Goal: Navigation & Orientation: Find specific page/section

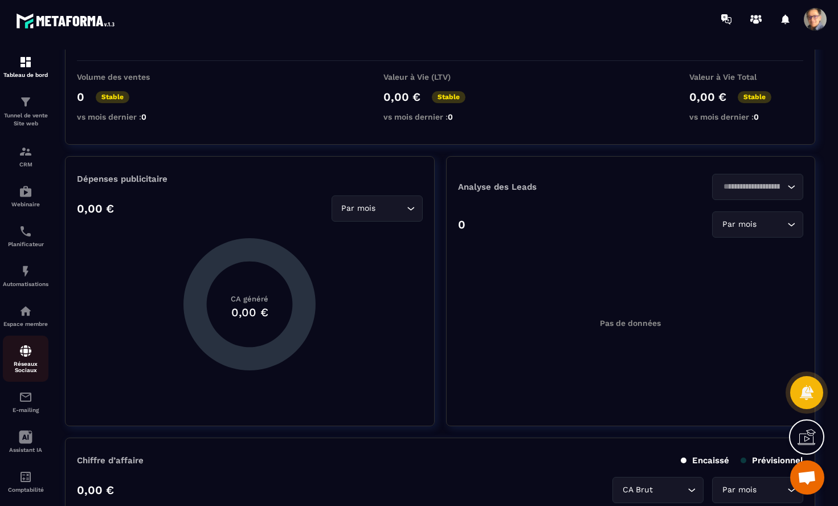
scroll to position [14, 0]
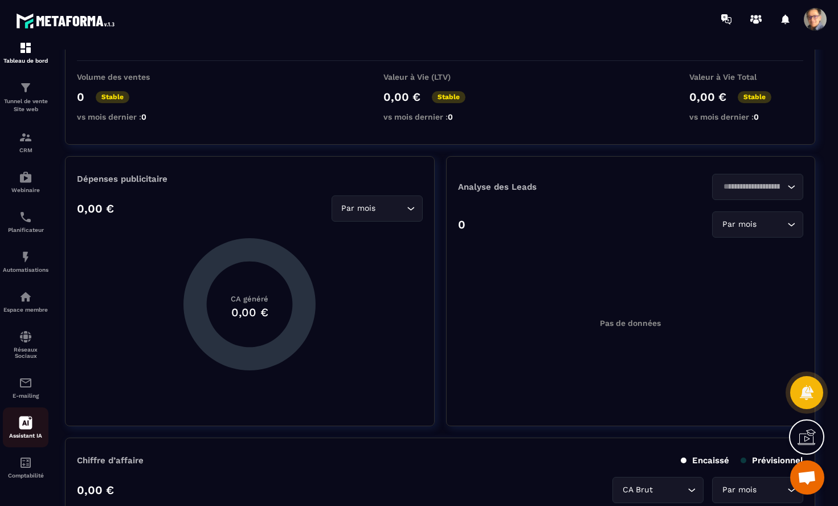
click at [27, 422] on icon at bounding box center [26, 423] width 14 height 14
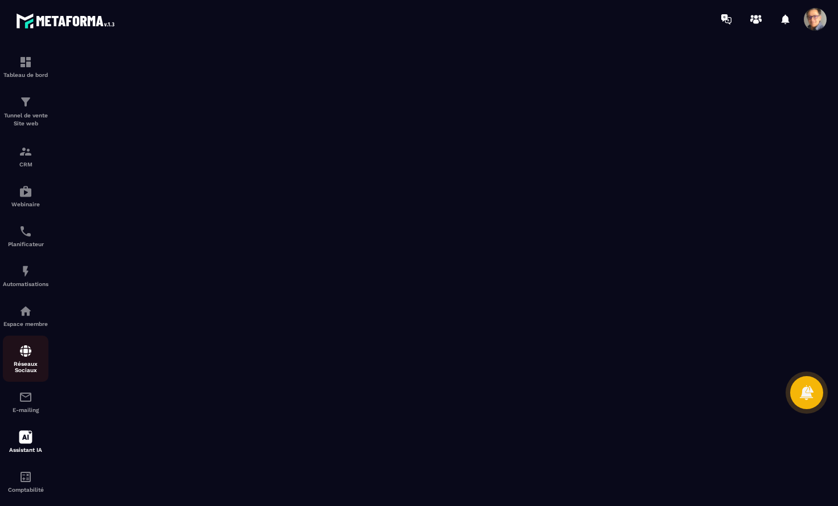
scroll to position [14, 0]
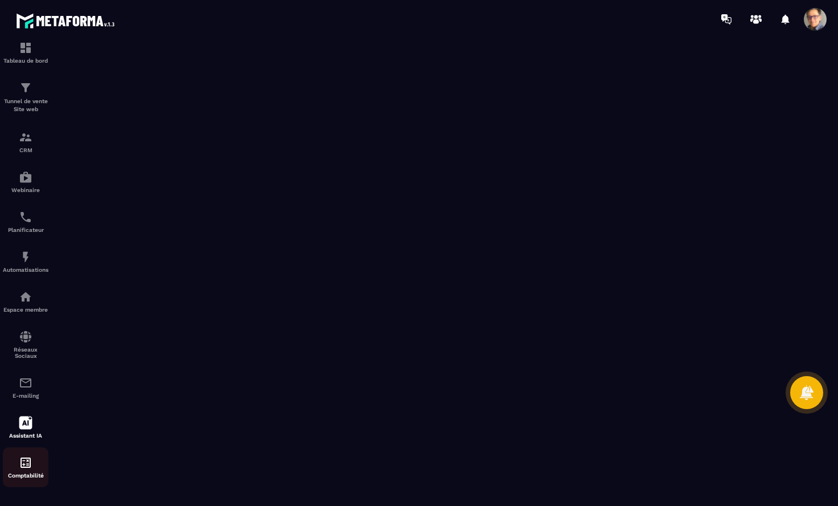
click at [22, 458] on img at bounding box center [26, 463] width 14 height 14
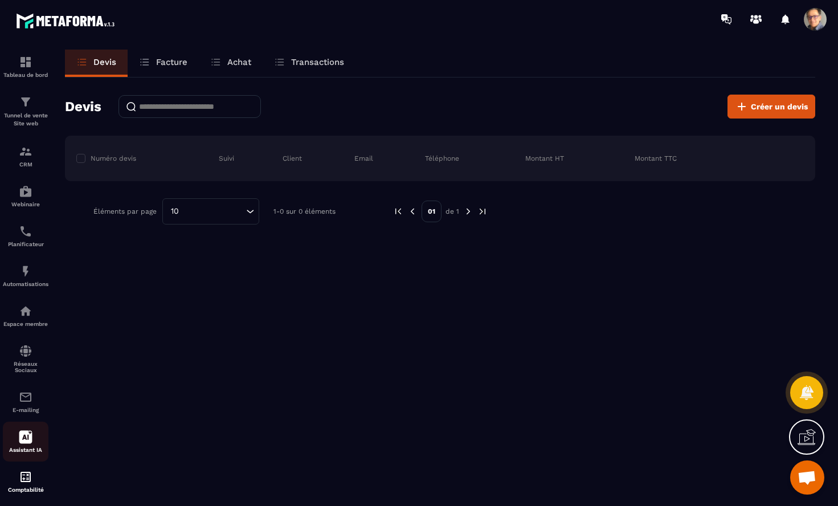
click at [24, 434] on icon at bounding box center [26, 437] width 14 height 14
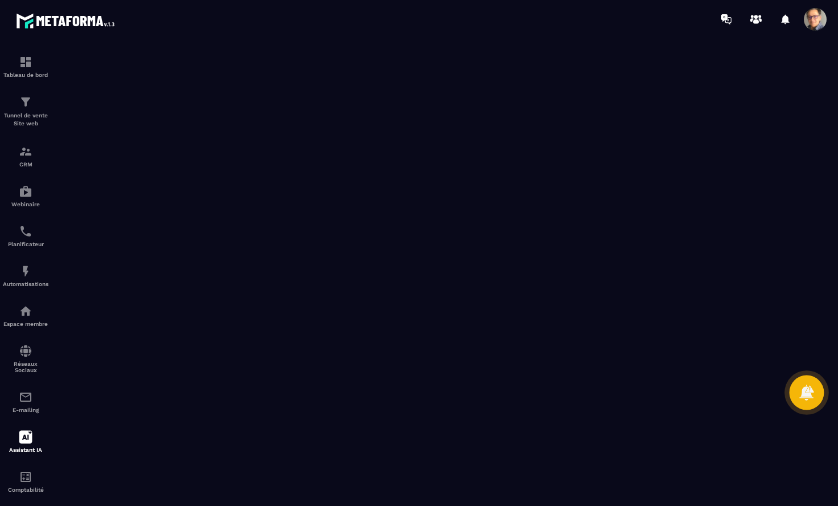
click at [802, 393] on icon at bounding box center [806, 392] width 14 height 15
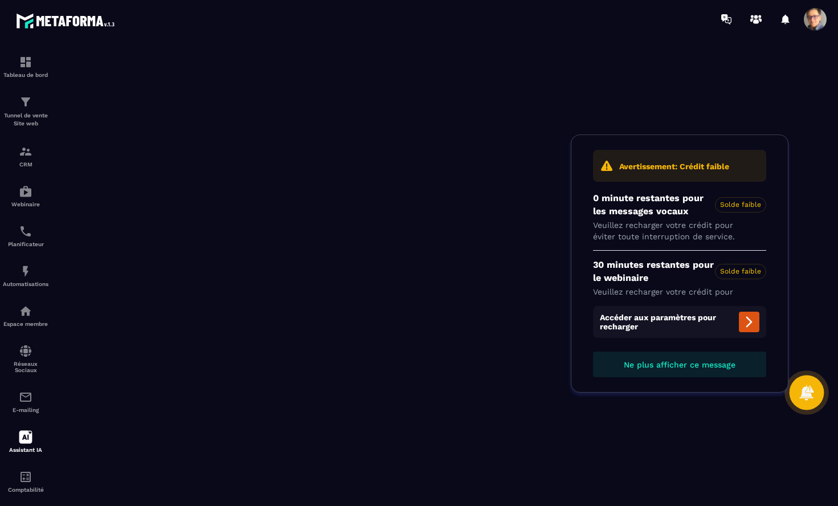
click at [808, 397] on icon at bounding box center [806, 392] width 14 height 15
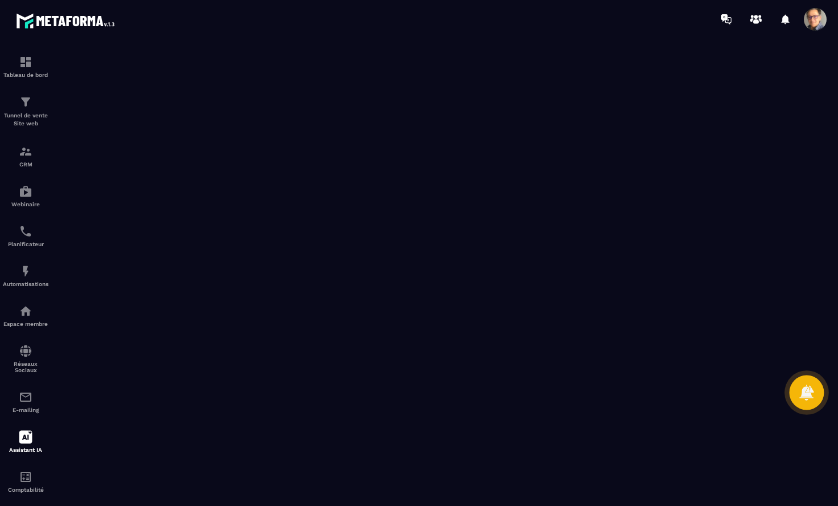
click at [808, 397] on icon at bounding box center [806, 392] width 14 height 15
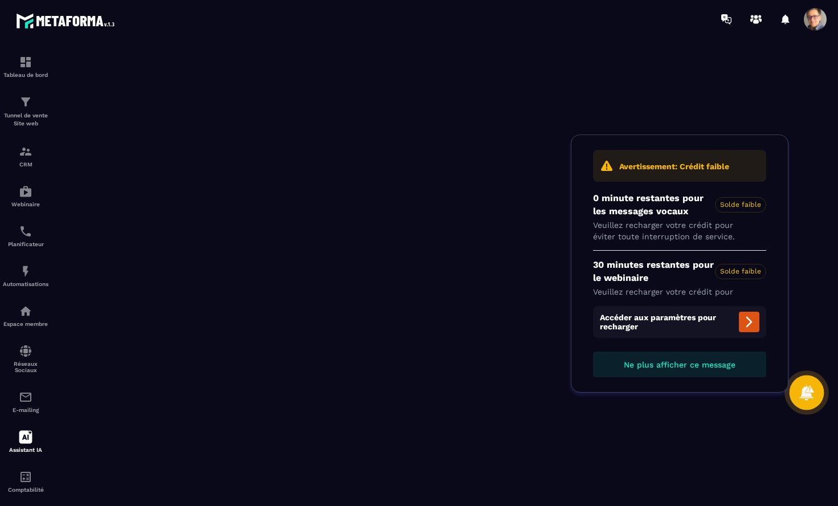
click at [808, 397] on icon at bounding box center [806, 392] width 14 height 15
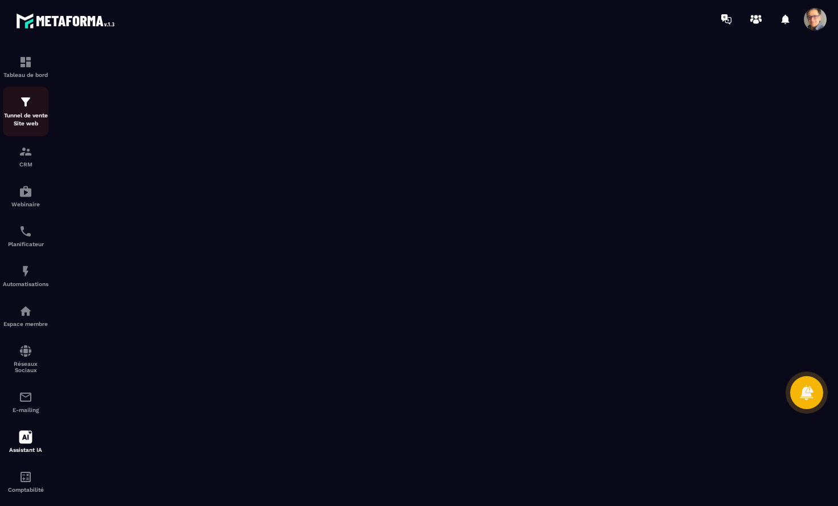
click at [24, 106] on img at bounding box center [26, 102] width 14 height 14
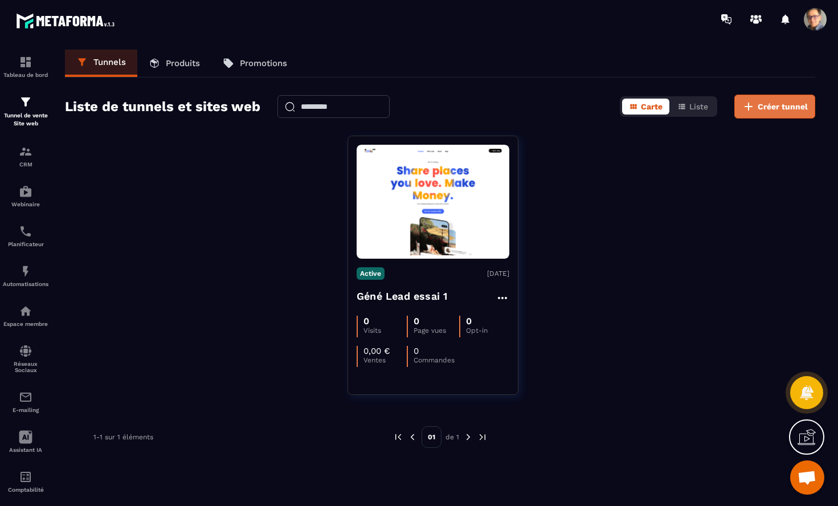
click at [762, 109] on span "Créer tunnel" at bounding box center [783, 106] width 50 height 11
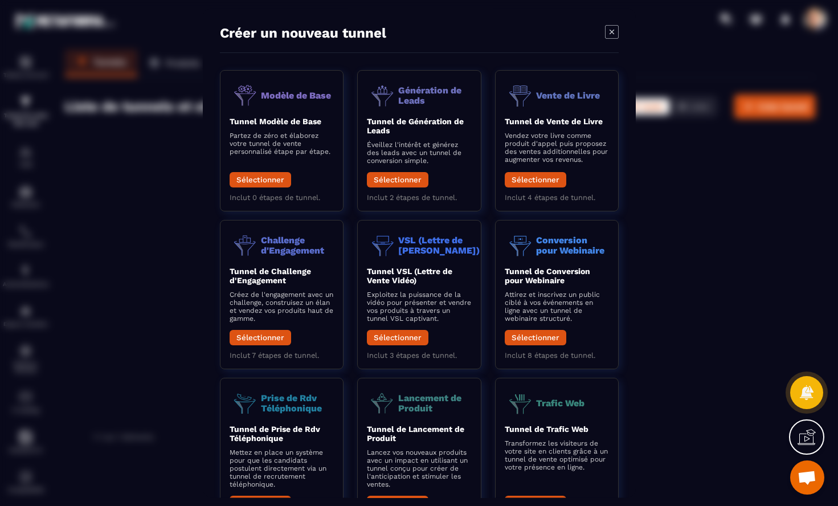
click at [615, 34] on icon "Modal window" at bounding box center [612, 32] width 14 height 14
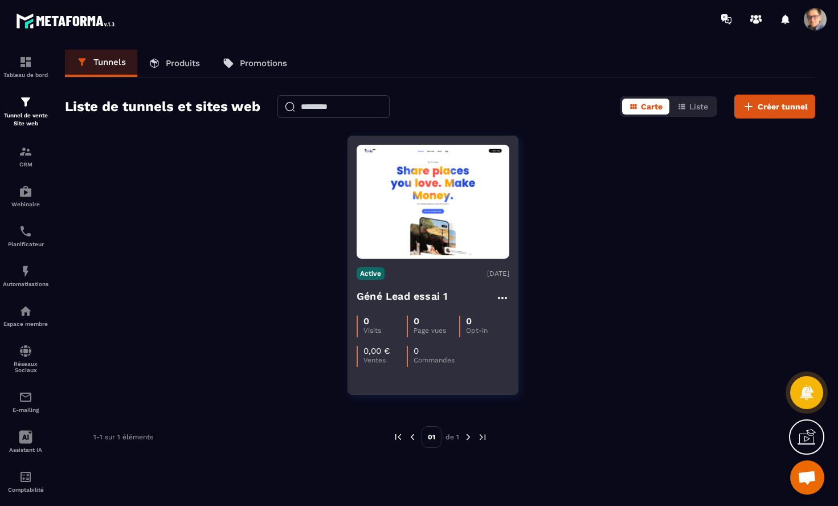
click at [503, 295] on icon at bounding box center [503, 298] width 14 height 14
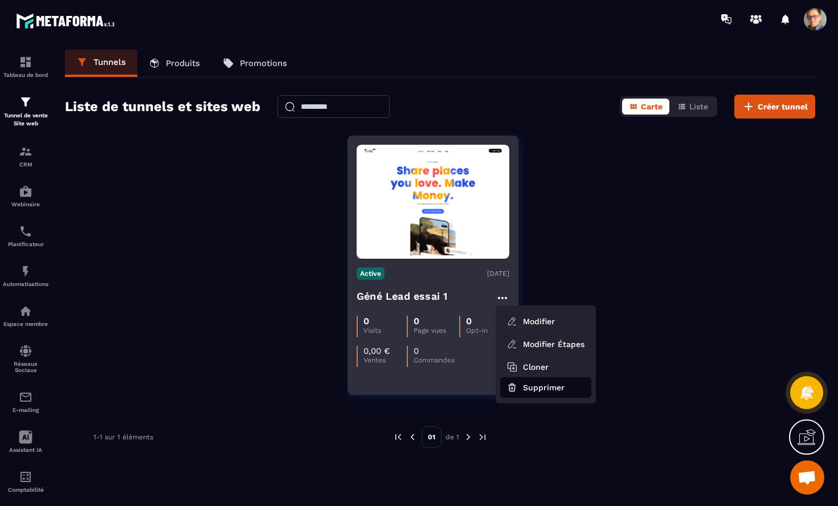
click at [545, 389] on button "Supprimer" at bounding box center [545, 387] width 91 height 21
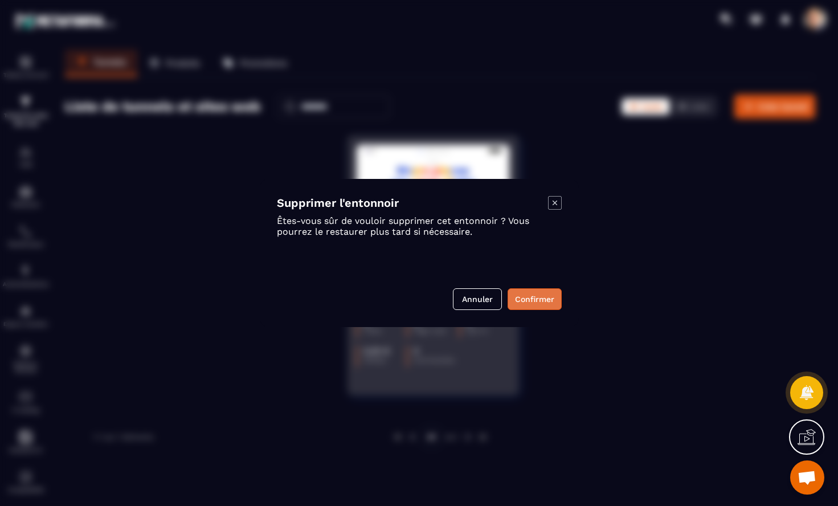
click at [540, 299] on button "Confirmer" at bounding box center [535, 299] width 54 height 22
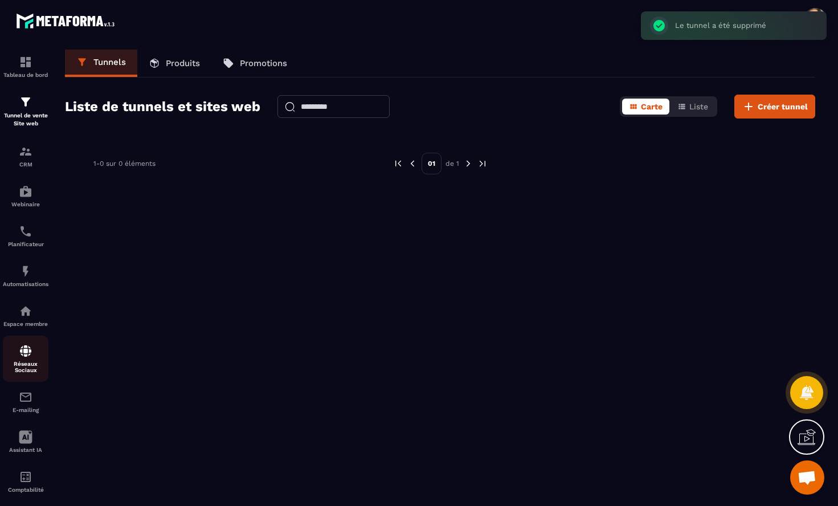
click at [27, 356] on img at bounding box center [26, 351] width 14 height 14
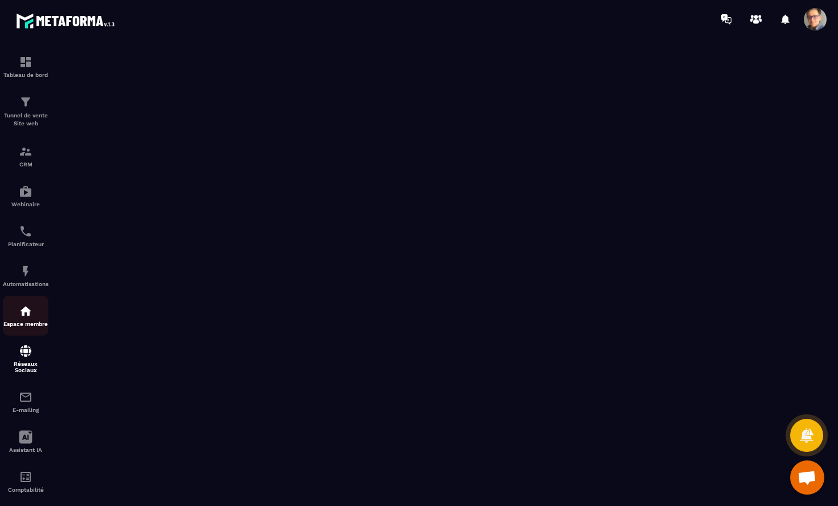
click at [14, 308] on div "Espace membre" at bounding box center [26, 315] width 46 height 23
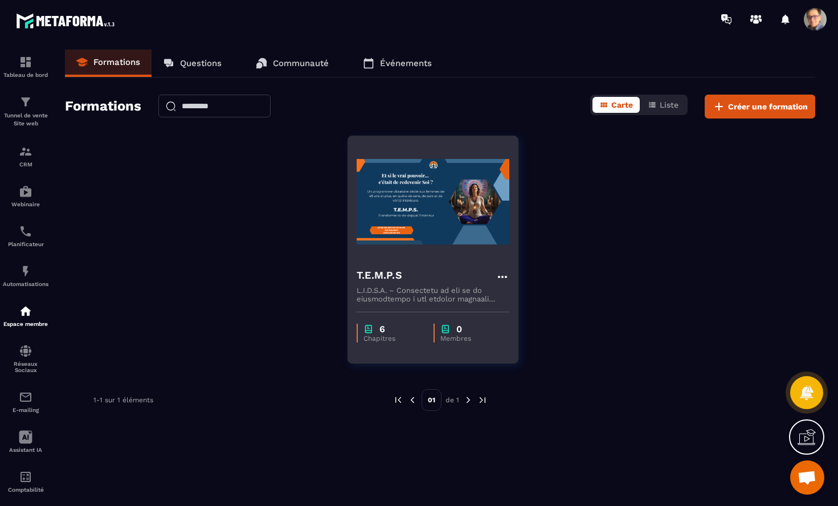
click at [502, 276] on icon at bounding box center [502, 277] width 9 height 2
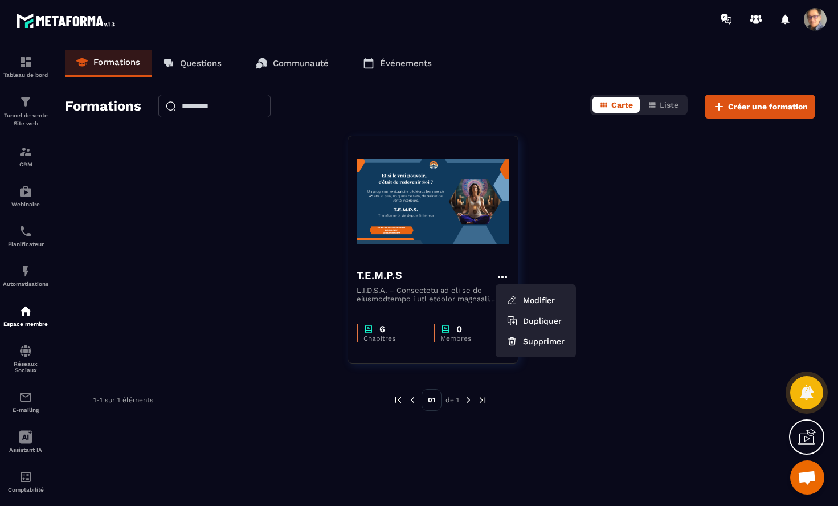
click at [190, 296] on div "T.E.M.P.S Modifier Dupliquer Supprimer 6 Chapitres 0 Membres" at bounding box center [440, 257] width 750 height 242
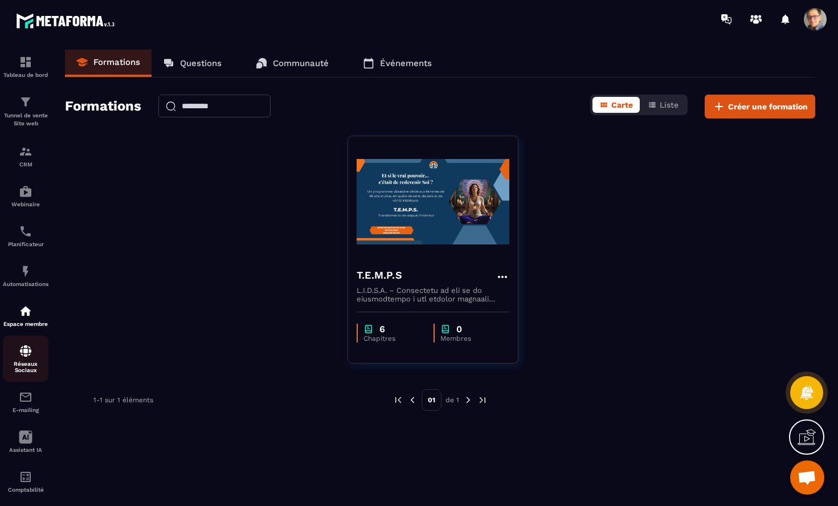
click at [24, 350] on img at bounding box center [26, 351] width 14 height 14
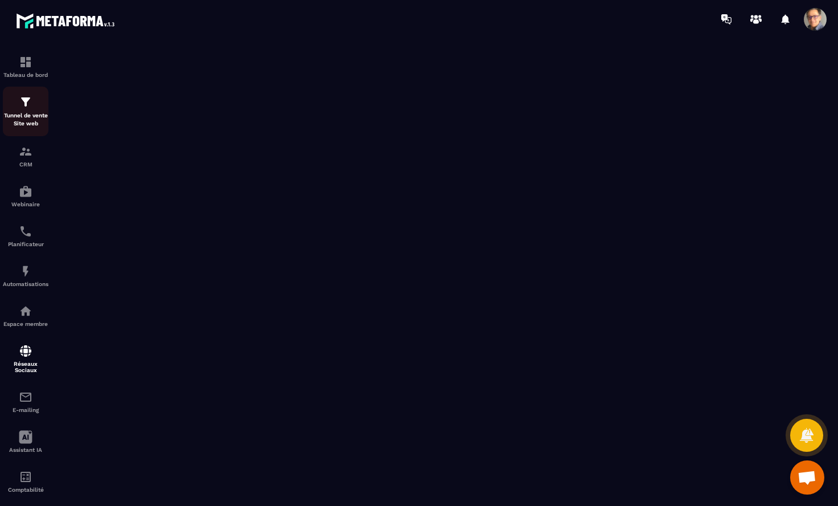
click at [24, 109] on div "Tunnel de vente Site web" at bounding box center [26, 111] width 46 height 32
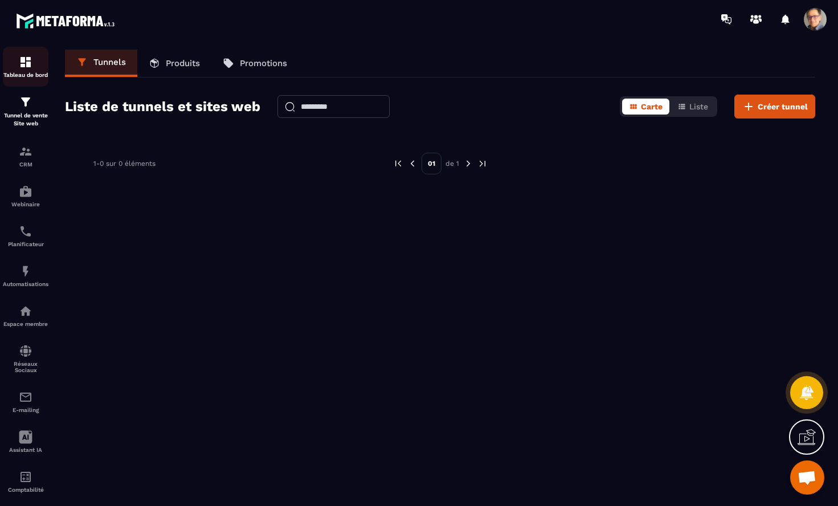
click at [28, 66] on img at bounding box center [26, 62] width 14 height 14
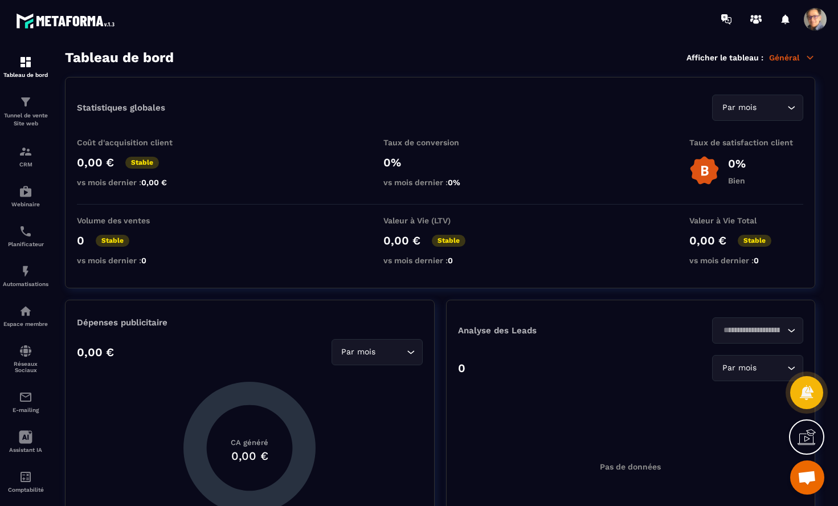
click at [816, 17] on span at bounding box center [815, 19] width 23 height 23
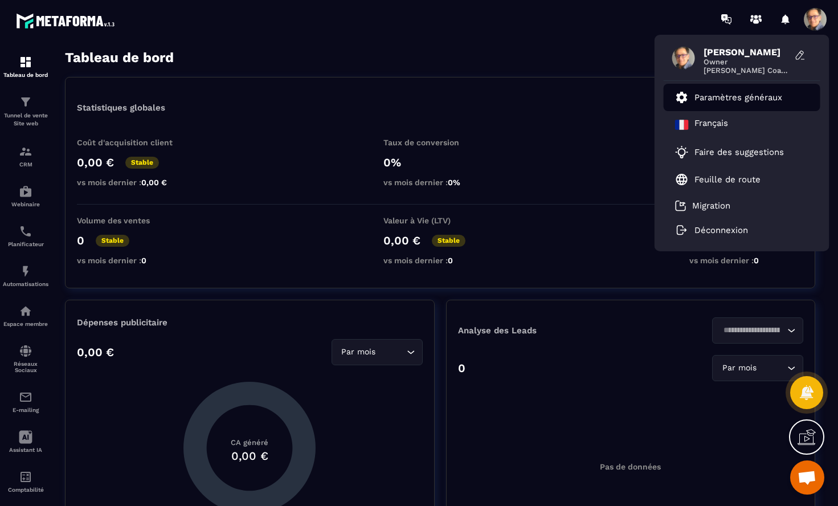
click at [766, 100] on p "Paramètres généraux" at bounding box center [739, 97] width 88 height 10
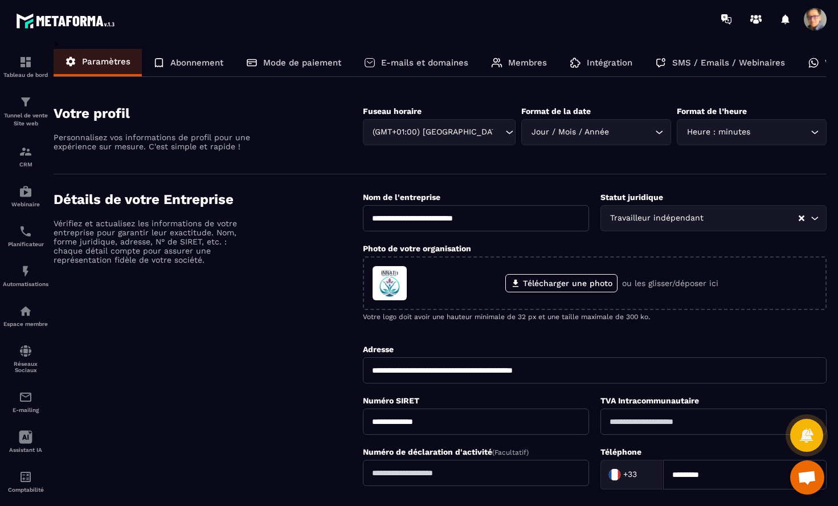
click at [712, 62] on p "SMS / Emails / Webinaires" at bounding box center [728, 63] width 113 height 10
